Goal: Task Accomplishment & Management: Use online tool/utility

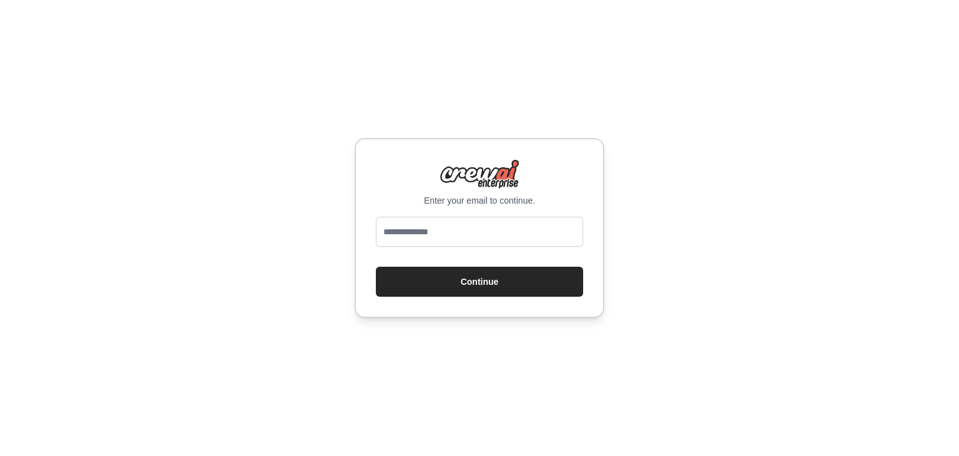
click at [450, 230] on input "email" at bounding box center [479, 232] width 207 height 30
type input "*"
type input "**********"
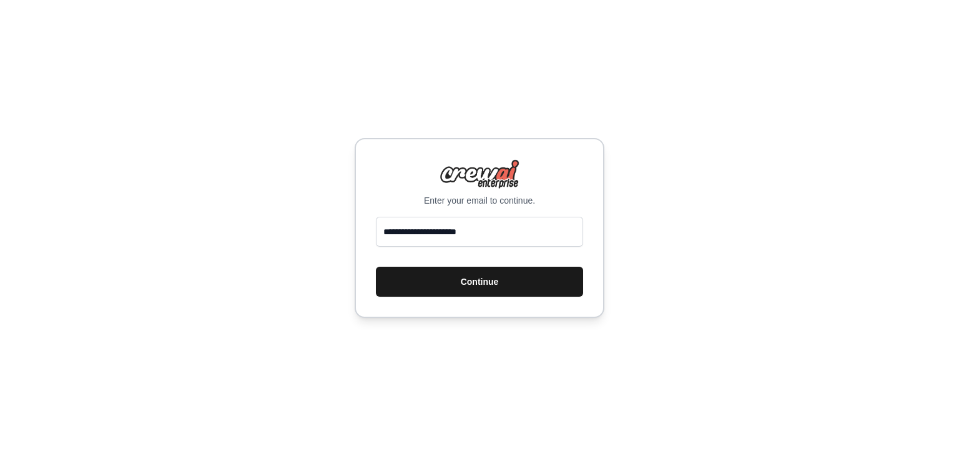
click at [485, 285] on button "Continue" at bounding box center [479, 282] width 207 height 30
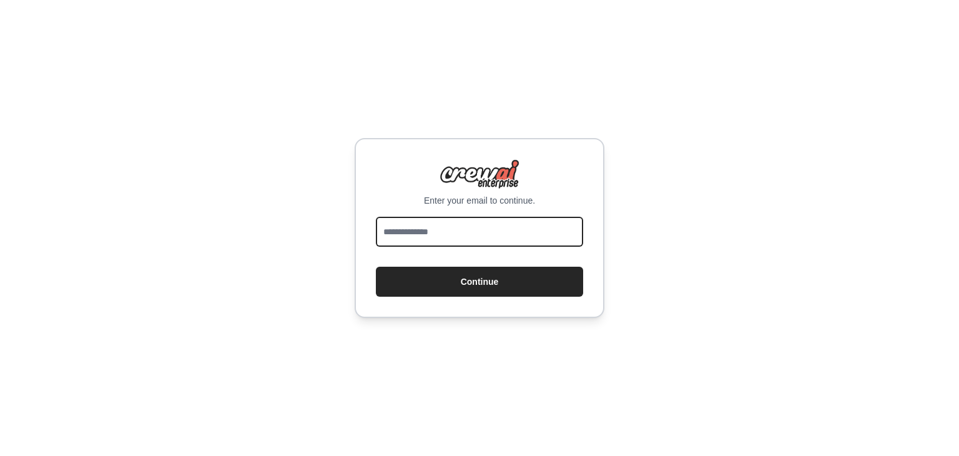
click at [411, 233] on input "email" at bounding box center [479, 232] width 207 height 30
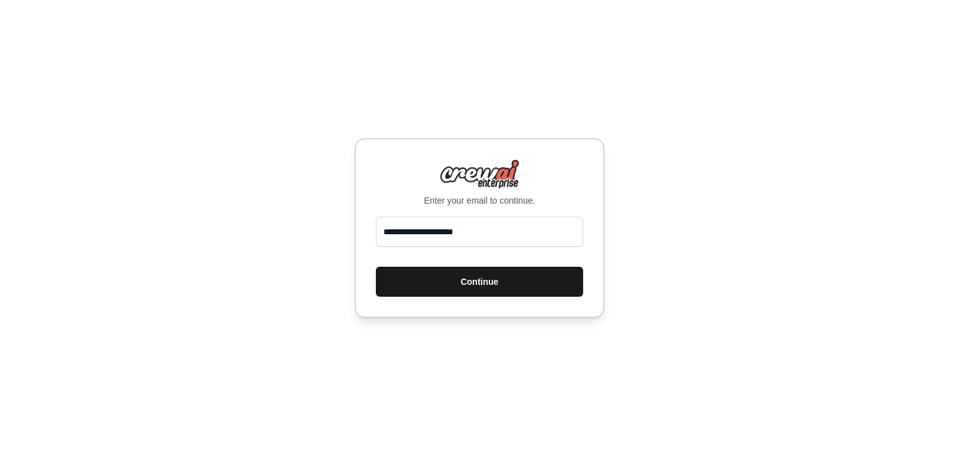
click at [484, 285] on button "Continue" at bounding box center [479, 282] width 207 height 30
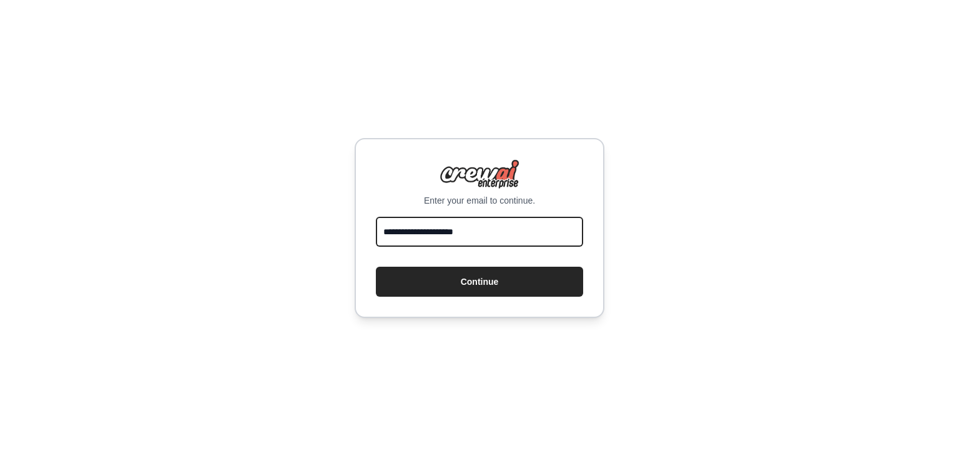
drag, startPoint x: 491, startPoint y: 232, endPoint x: 320, endPoint y: 235, distance: 171.2
click at [320, 235] on div "**********" at bounding box center [479, 228] width 959 height 456
type input "**********"
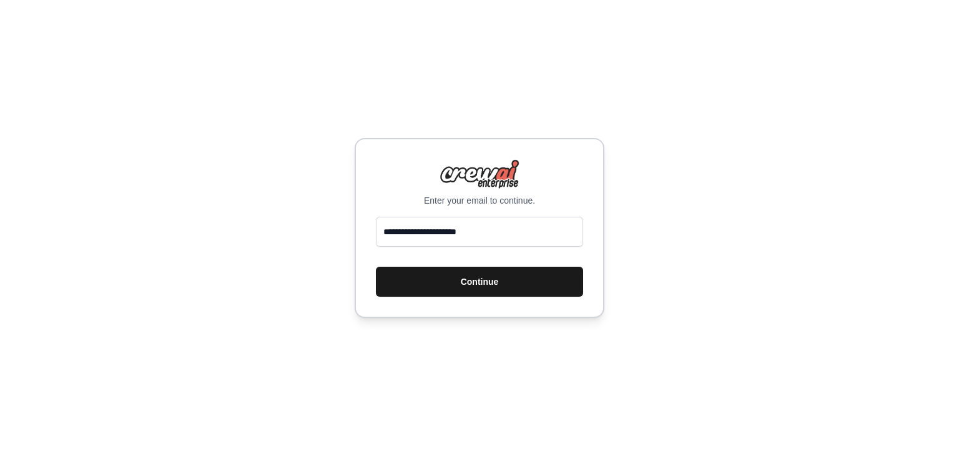
click at [480, 282] on button "Continue" at bounding box center [479, 282] width 207 height 30
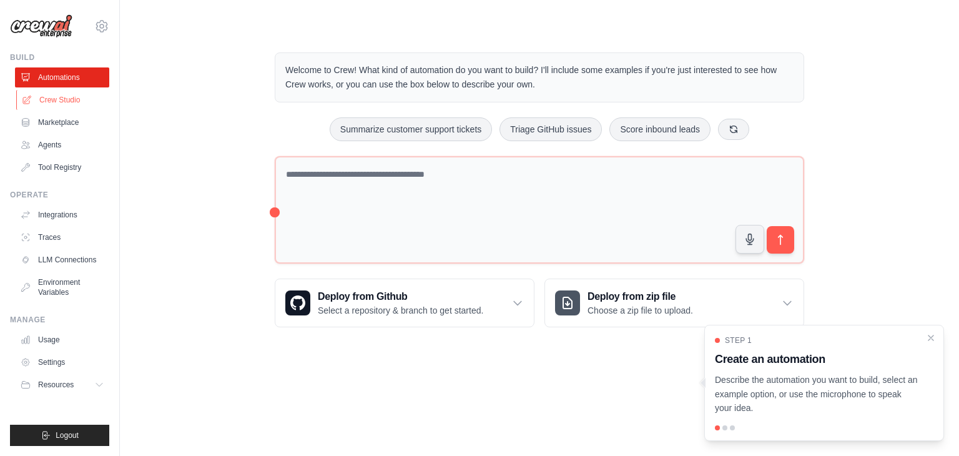
click at [66, 104] on link "Crew Studio" at bounding box center [63, 100] width 94 height 20
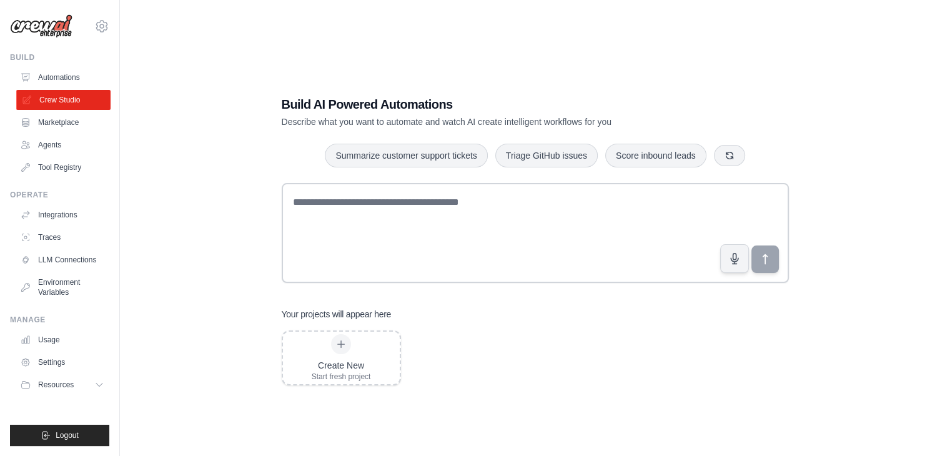
click at [54, 99] on link "Crew Studio" at bounding box center [63, 100] width 94 height 20
click at [735, 154] on button "button" at bounding box center [729, 154] width 31 height 21
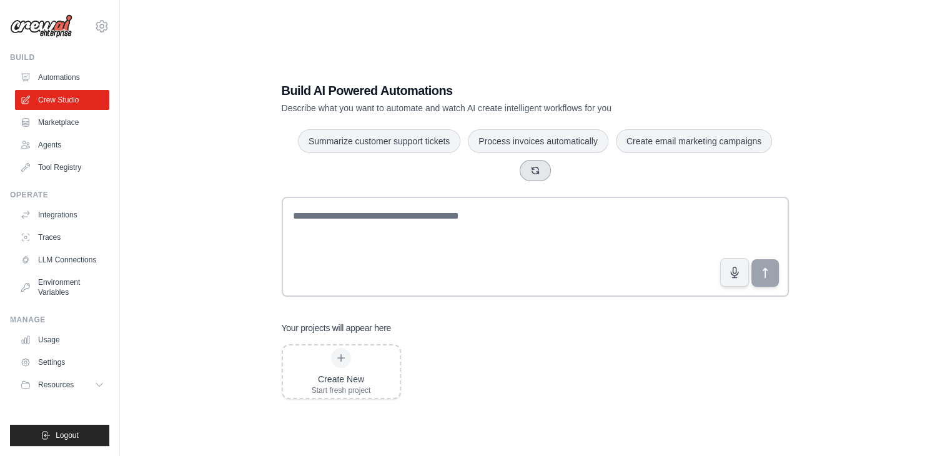
click at [539, 168] on icon "button" at bounding box center [535, 171] width 10 height 10
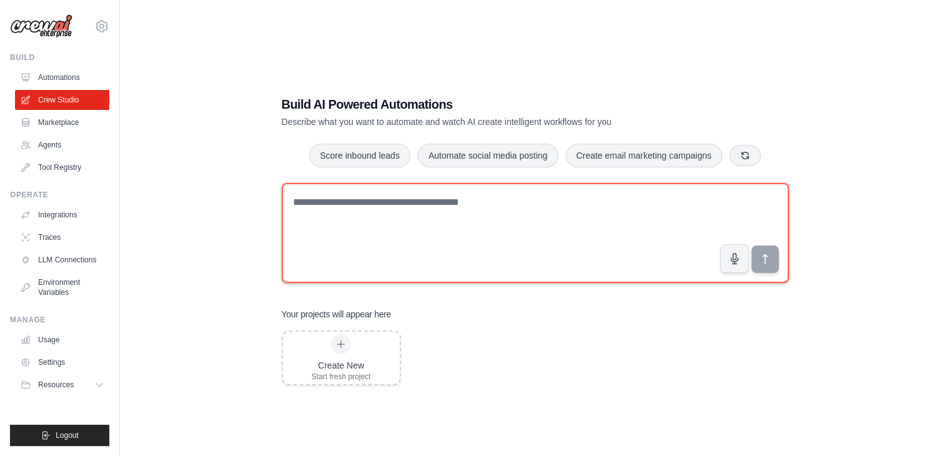
click at [477, 219] on textarea at bounding box center [535, 233] width 507 height 100
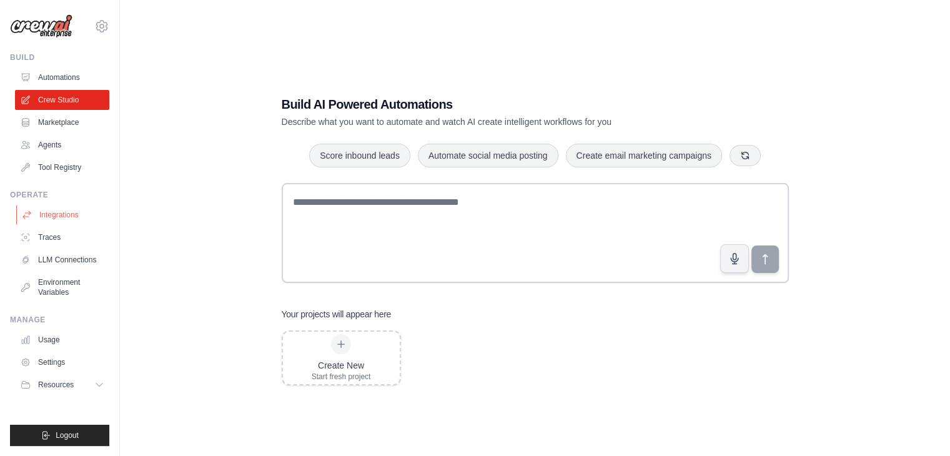
click at [47, 215] on link "Integrations" at bounding box center [63, 215] width 94 height 20
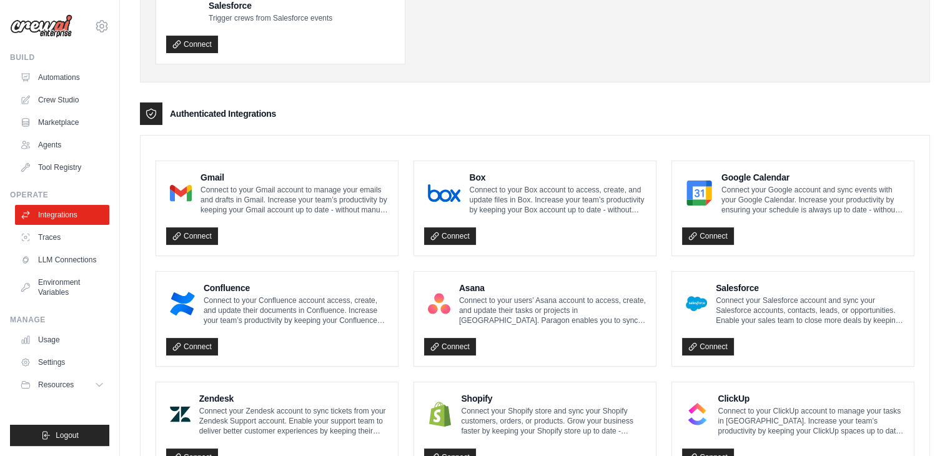
scroll to position [202, 0]
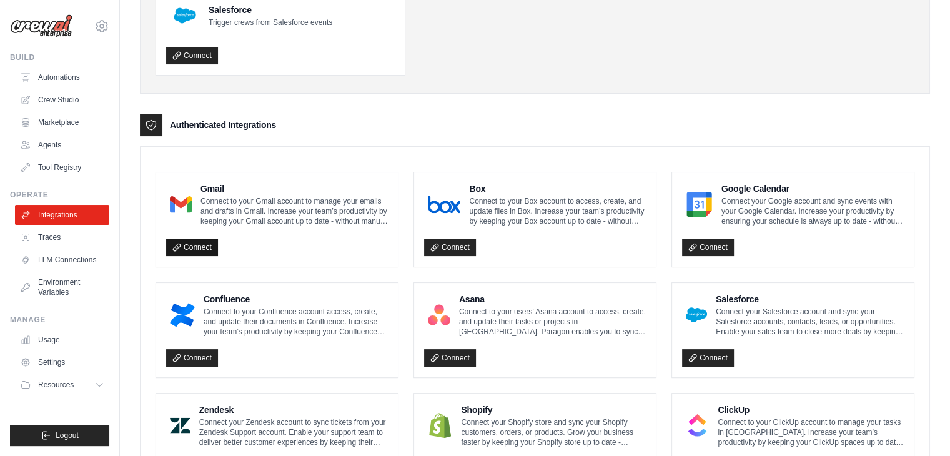
click at [199, 250] on link "Connect" at bounding box center [192, 247] width 52 height 17
click at [196, 247] on link "Connect" at bounding box center [192, 247] width 52 height 17
